Goal: Task Accomplishment & Management: Manage account settings

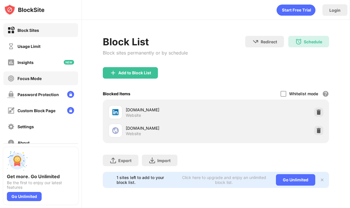
scroll to position [44, 0]
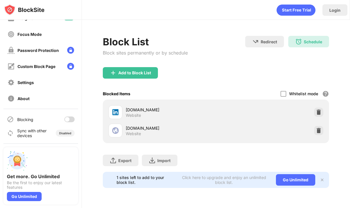
click at [67, 121] on div at bounding box center [67, 119] width 5 height 5
